Goal: Find specific page/section: Find specific page/section

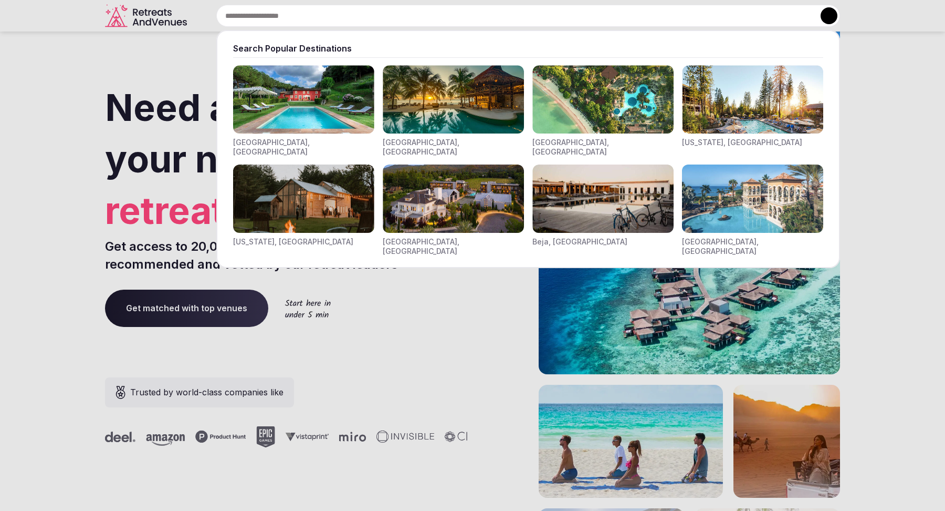
click at [352, 19] on div "Search Popular Destinations [GEOGRAPHIC_DATA], [GEOGRAPHIC_DATA] [GEOGRAPHIC_DA…" at bounding box center [515, 16] width 649 height 22
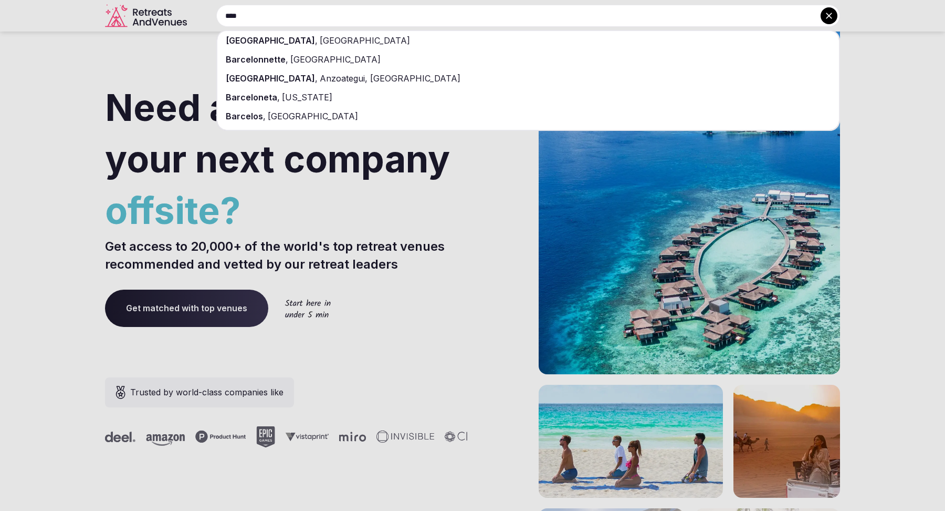
type input "****"
click at [349, 37] on div "[GEOGRAPHIC_DATA] , [GEOGRAPHIC_DATA]" at bounding box center [528, 40] width 622 height 19
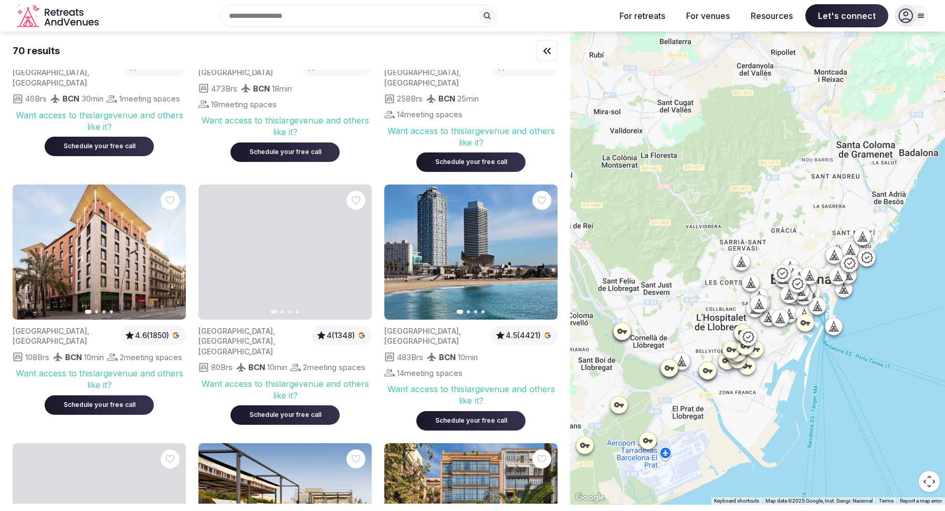
scroll to position [411, 0]
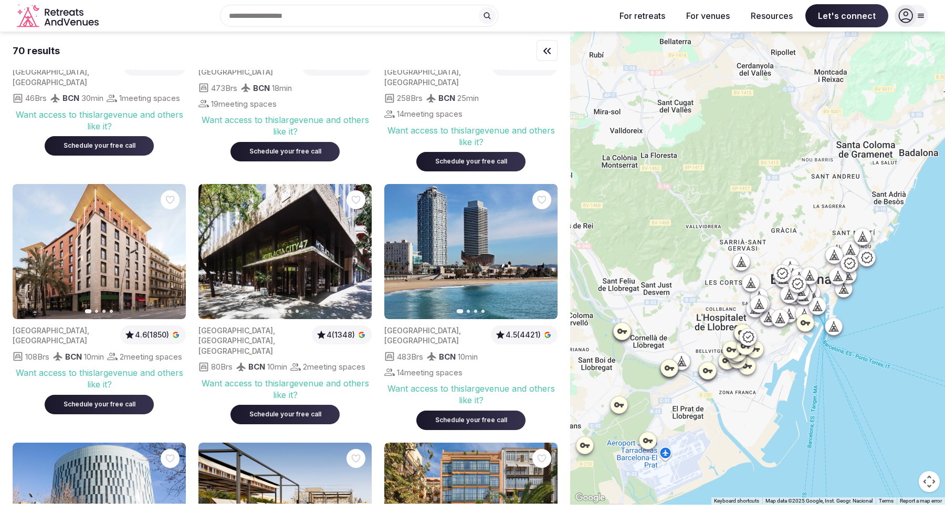
click at [490, 20] on icon at bounding box center [487, 16] width 8 height 8
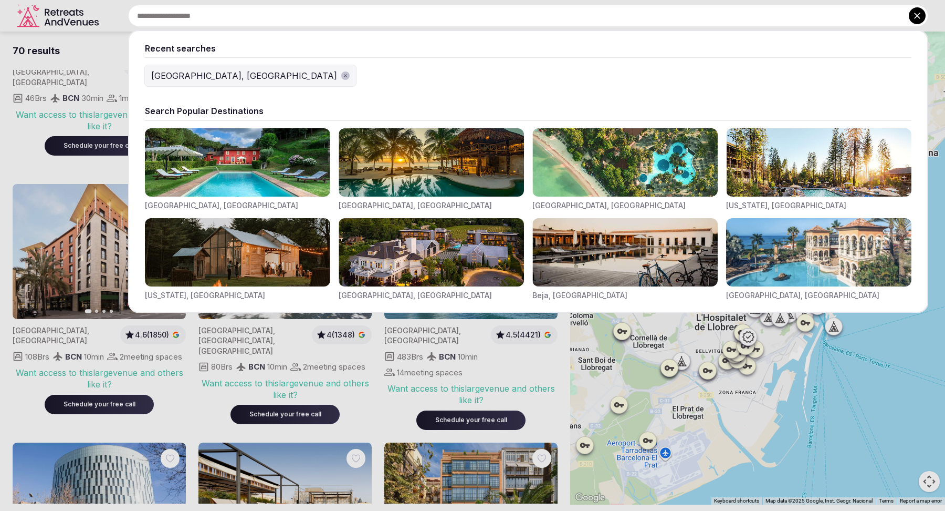
click at [915, 21] on button at bounding box center [917, 15] width 17 height 17
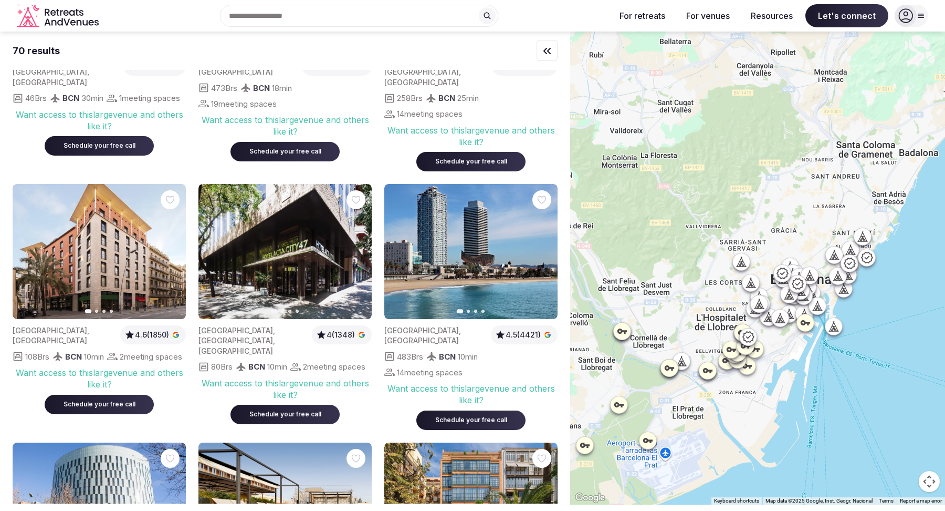
click at [274, 14] on div "Recent searches Barcelona, Spain Search Popular Destinations Toscana, Italy Riv…" at bounding box center [355, 16] width 504 height 22
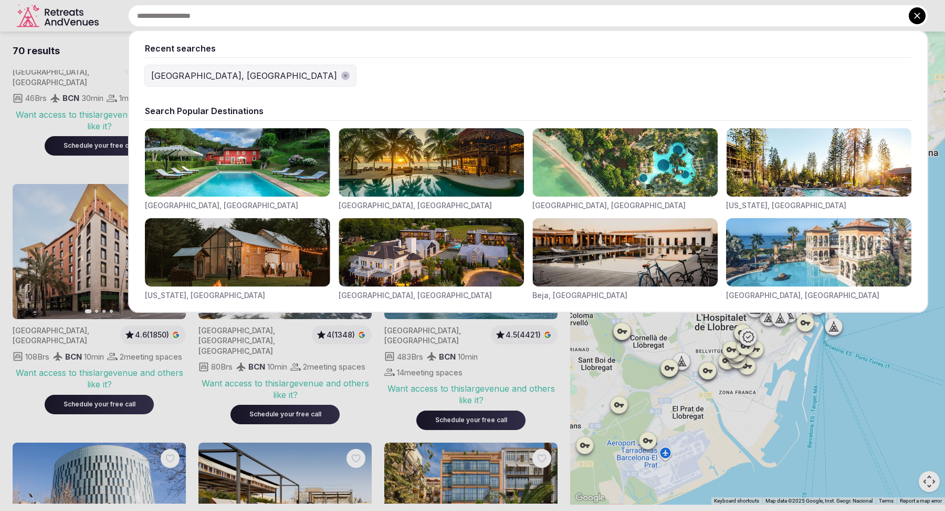
click at [914, 18] on icon at bounding box center [917, 16] width 11 height 11
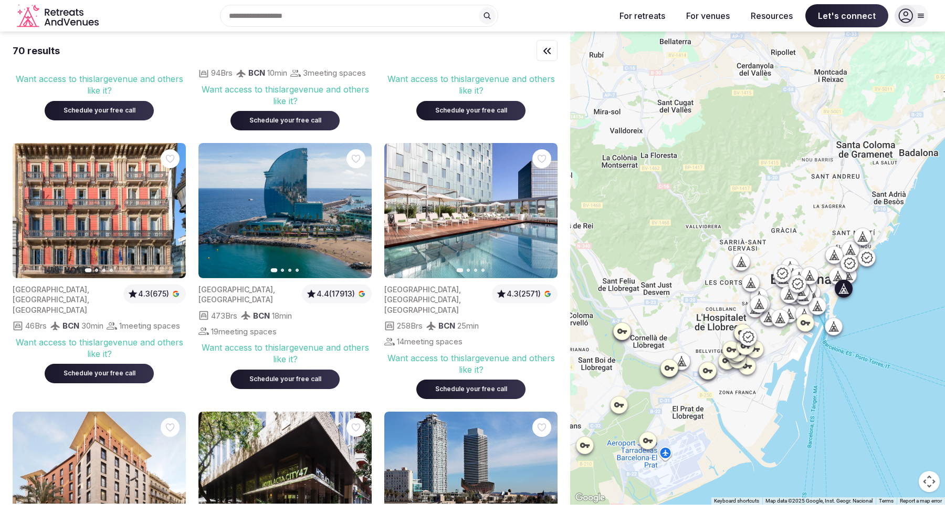
scroll to position [0, 0]
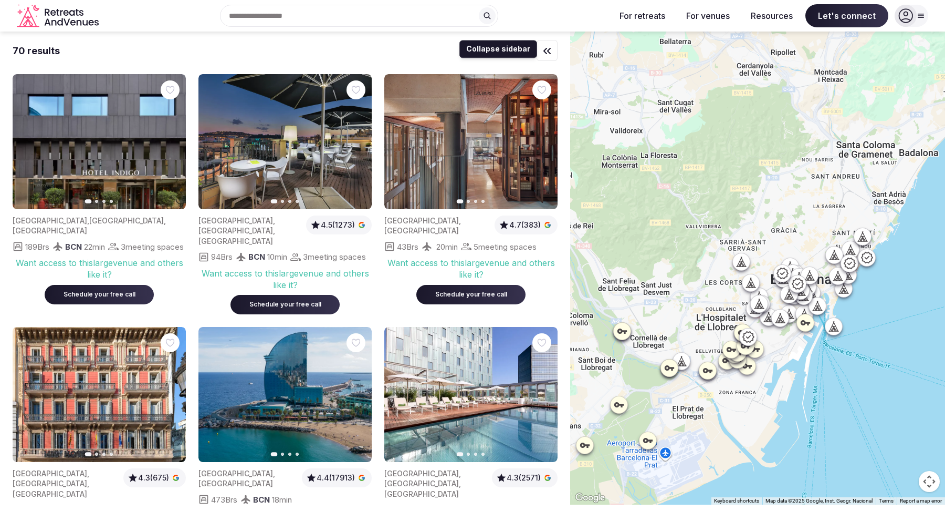
click at [550, 52] on icon "button" at bounding box center [547, 51] width 13 height 13
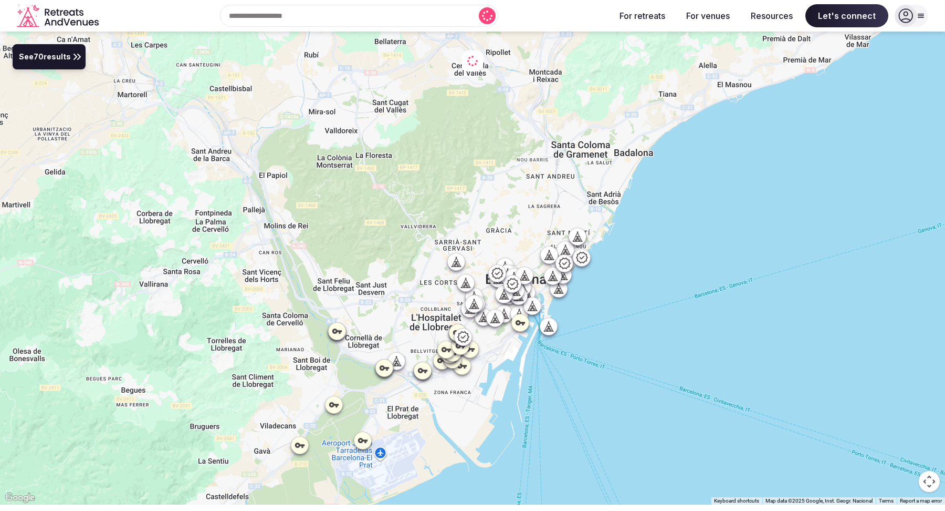
click at [56, 65] on button "See 70 results" at bounding box center [49, 56] width 73 height 25
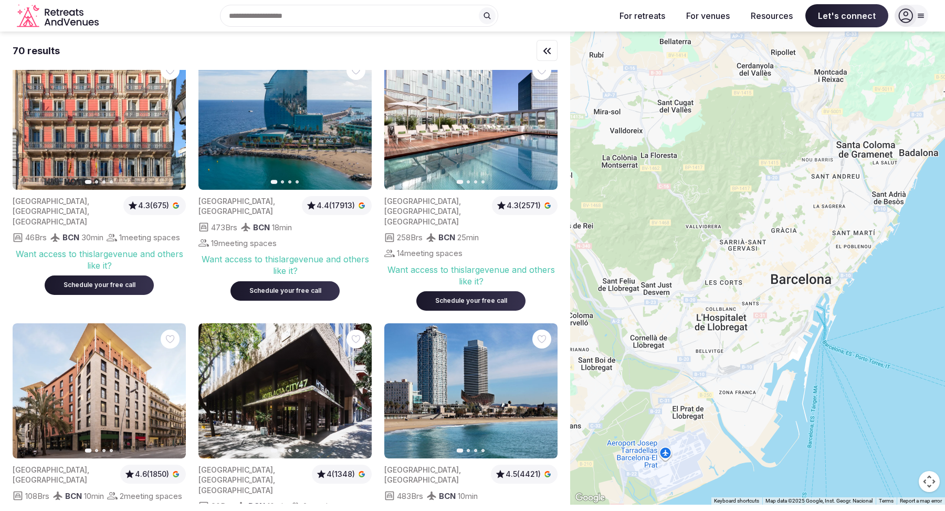
scroll to position [286, 0]
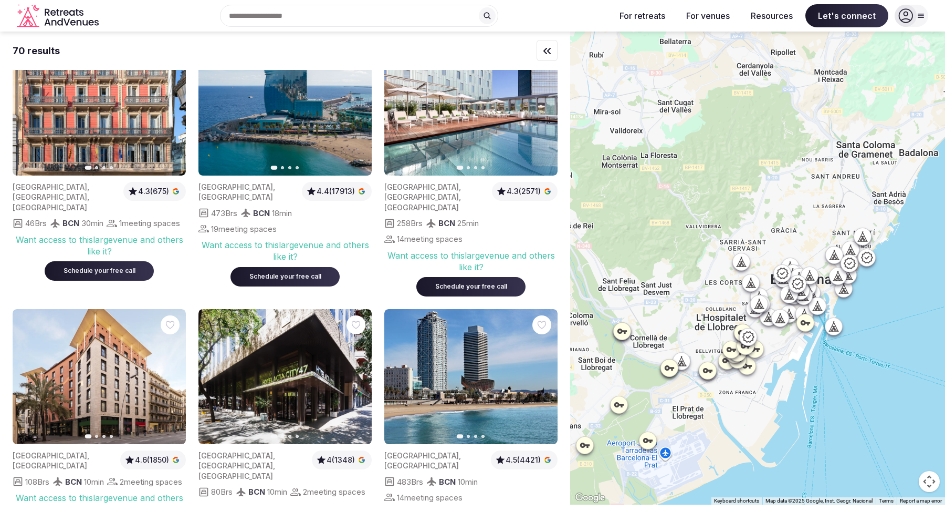
click at [490, 13] on icon at bounding box center [487, 16] width 8 height 8
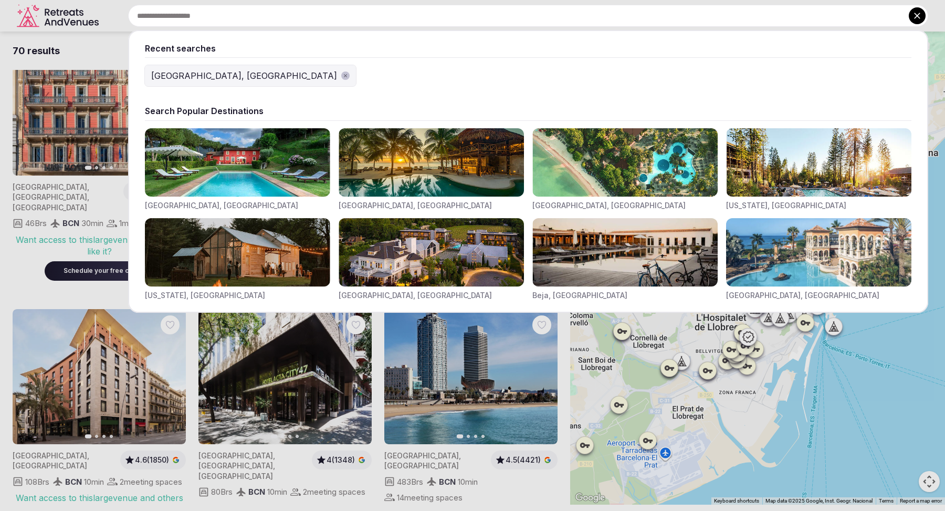
click at [343, 77] on icon "button" at bounding box center [345, 75] width 5 height 5
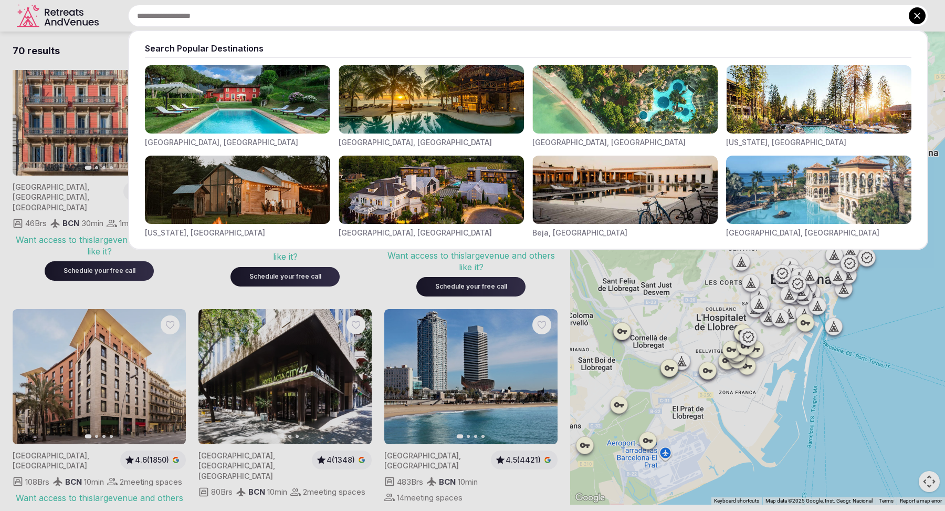
click at [921, 15] on icon at bounding box center [917, 16] width 11 height 11
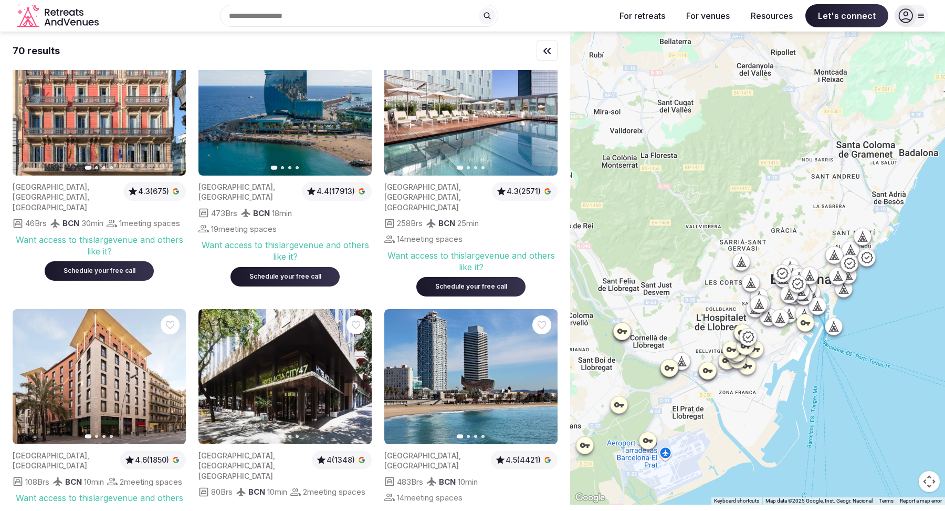
click at [924, 14] on icon at bounding box center [922, 16] width 6 height 4
click at [545, 12] on div "Search Popular Destinations [GEOGRAPHIC_DATA], [GEOGRAPHIC_DATA] [GEOGRAPHIC_DA…" at bounding box center [355, 16] width 504 height 22
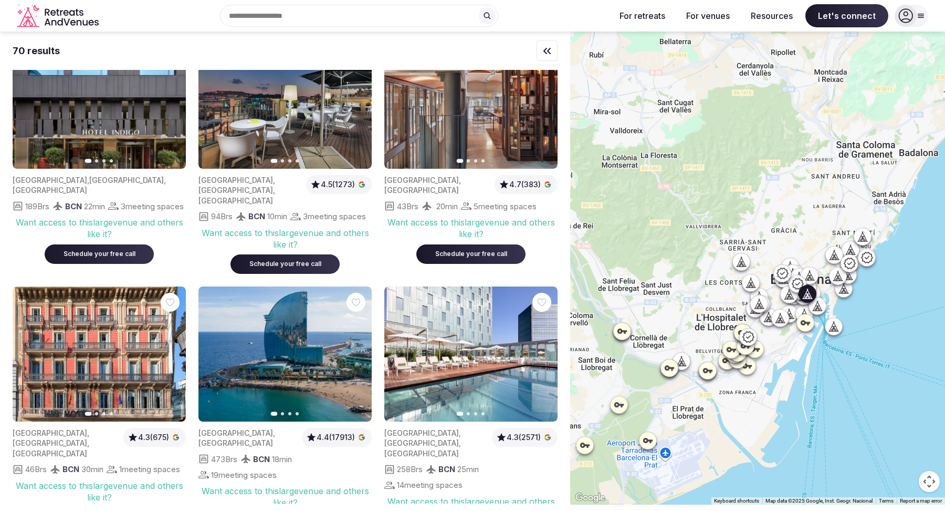
scroll to position [0, 0]
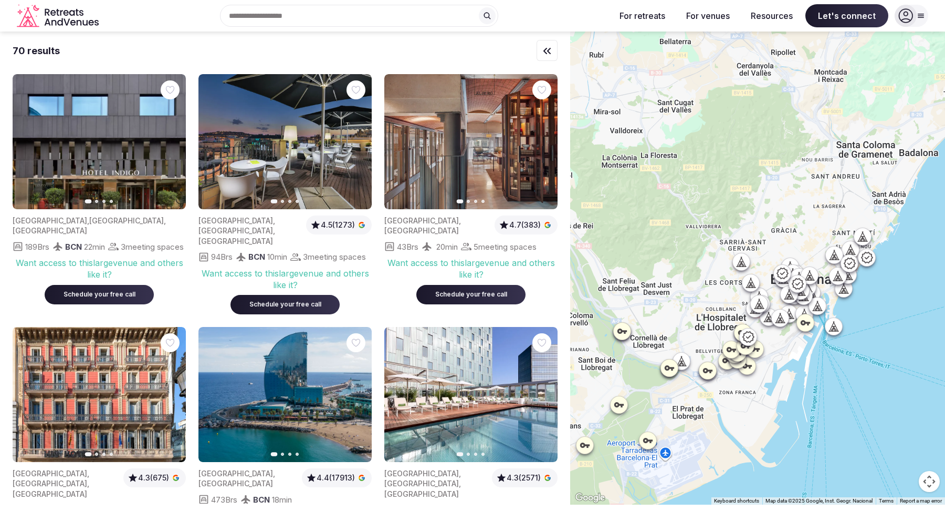
click at [415, 9] on input "text" at bounding box center [359, 16] width 278 height 22
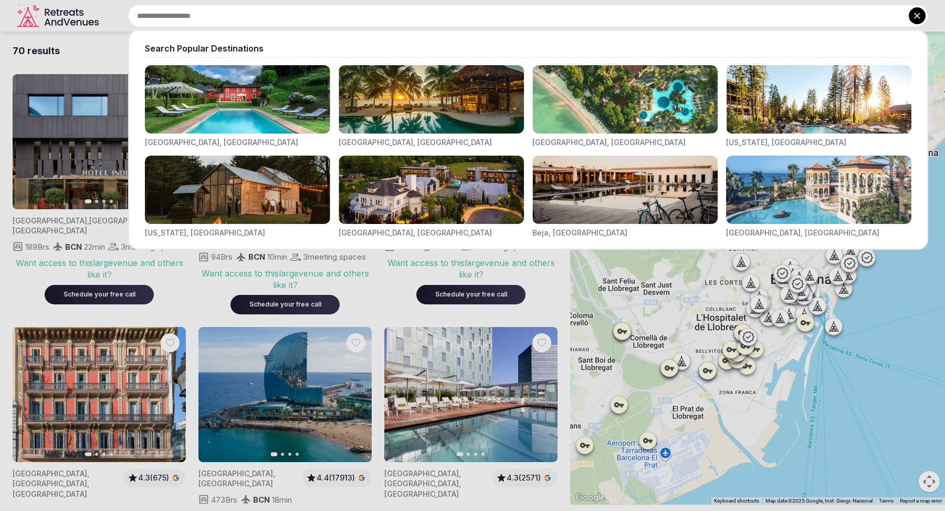
click at [914, 14] on icon at bounding box center [917, 16] width 11 height 11
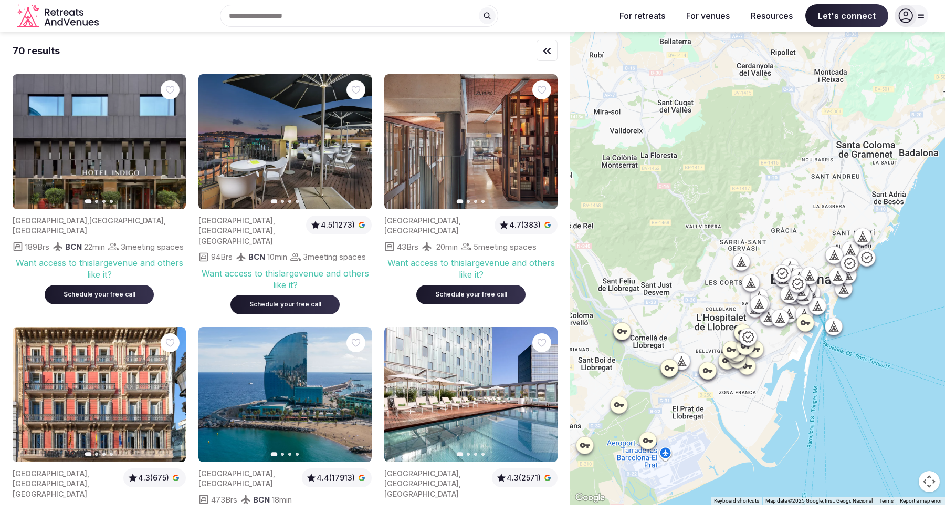
click at [484, 19] on icon at bounding box center [487, 16] width 8 height 8
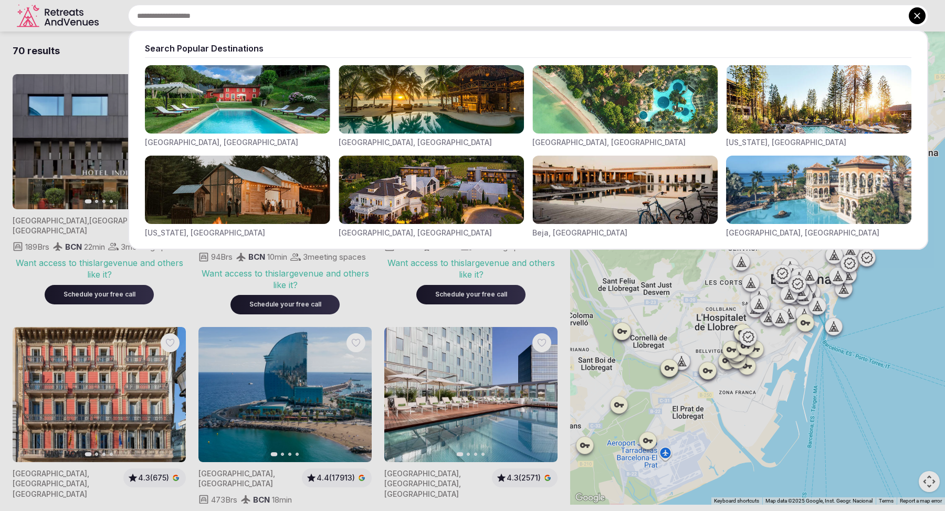
click at [916, 19] on icon at bounding box center [917, 16] width 11 height 11
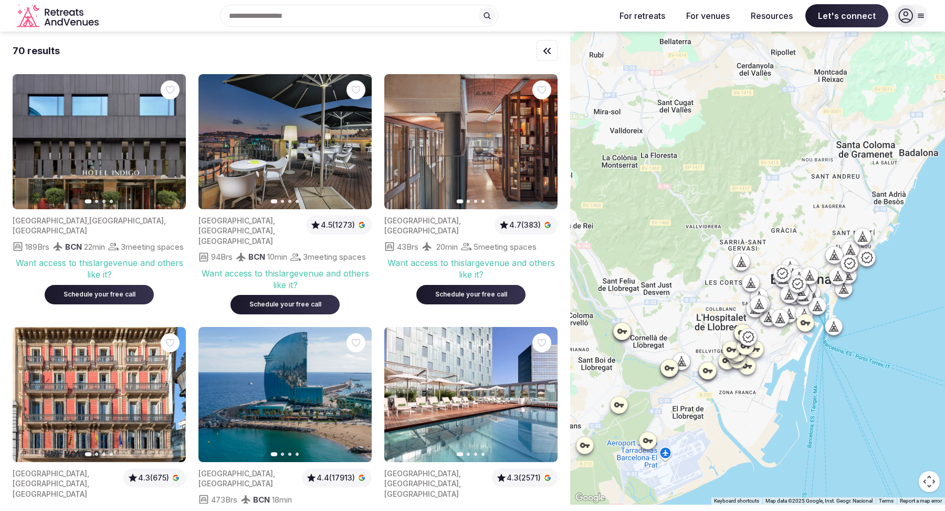
click at [918, 20] on div at bounding box center [912, 16] width 34 height 22
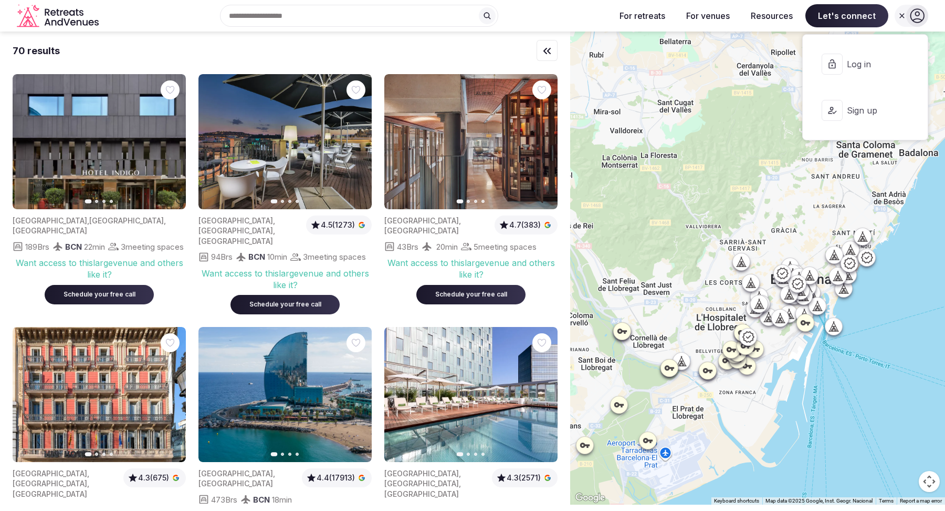
click at [918, 20] on icon at bounding box center [917, 15] width 15 height 15
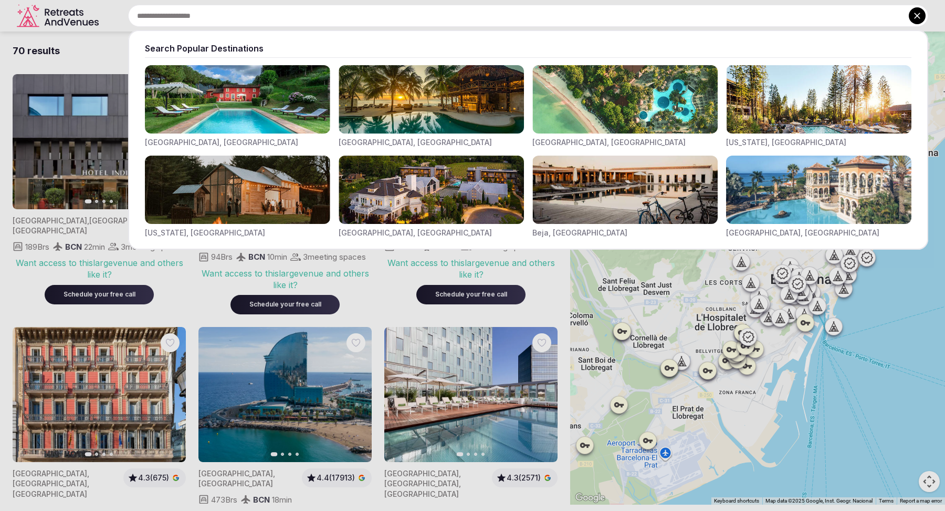
click at [311, 22] on div "Search Popular Destinations [GEOGRAPHIC_DATA], [GEOGRAPHIC_DATA] [GEOGRAPHIC_DA…" at bounding box center [516, 16] width 826 height 22
click at [924, 14] on button at bounding box center [917, 15] width 17 height 17
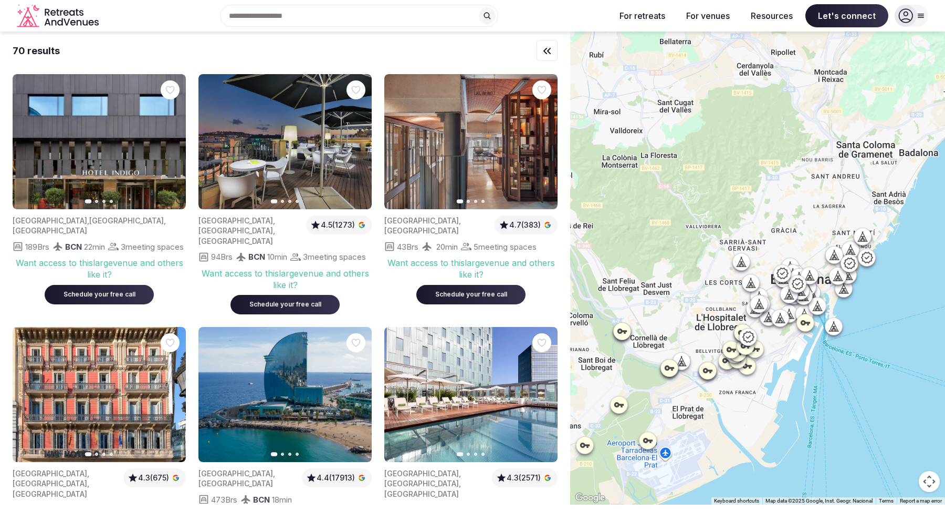
click at [311, 17] on div "Search Popular Destinations [GEOGRAPHIC_DATA], [GEOGRAPHIC_DATA] [GEOGRAPHIC_DA…" at bounding box center [355, 16] width 504 height 22
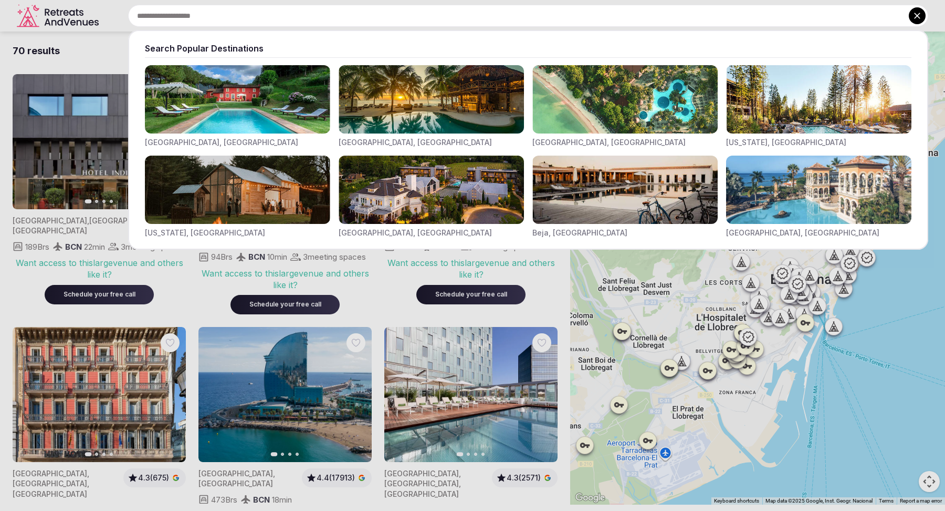
click at [914, 18] on icon at bounding box center [917, 16] width 11 height 11
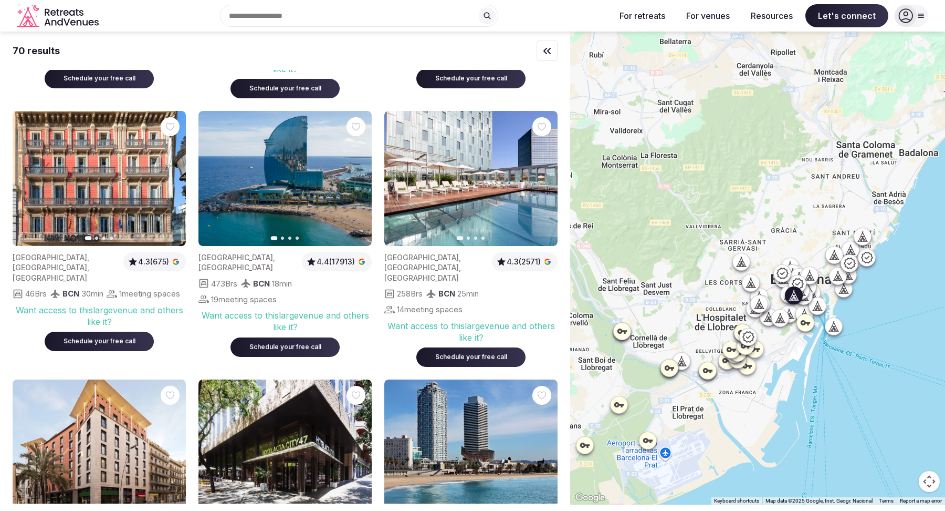
scroll to position [219, 0]
